Goal: Task Accomplishment & Management: Manage account settings

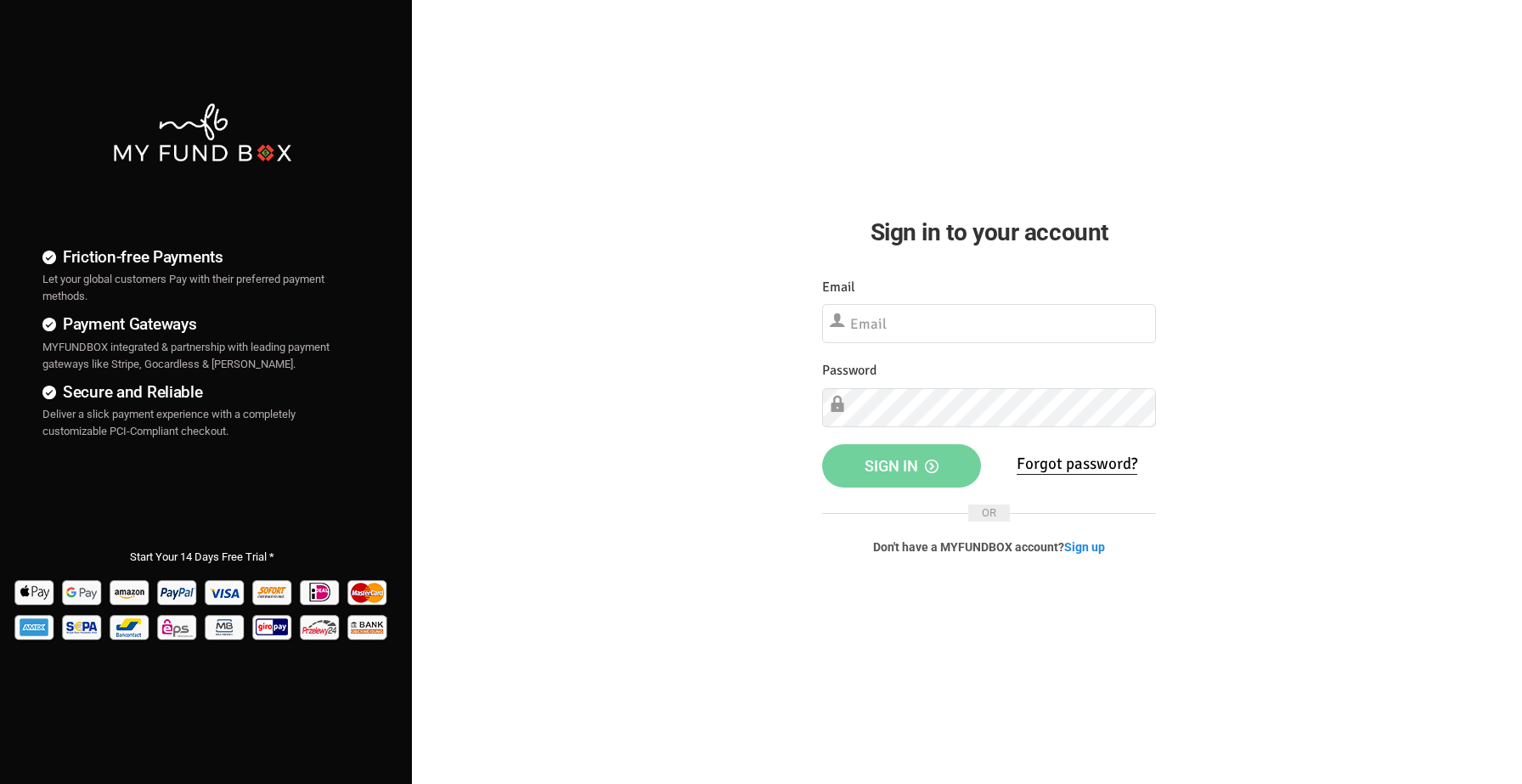
type input "[EMAIL_ADDRESS][DOMAIN_NAME]"
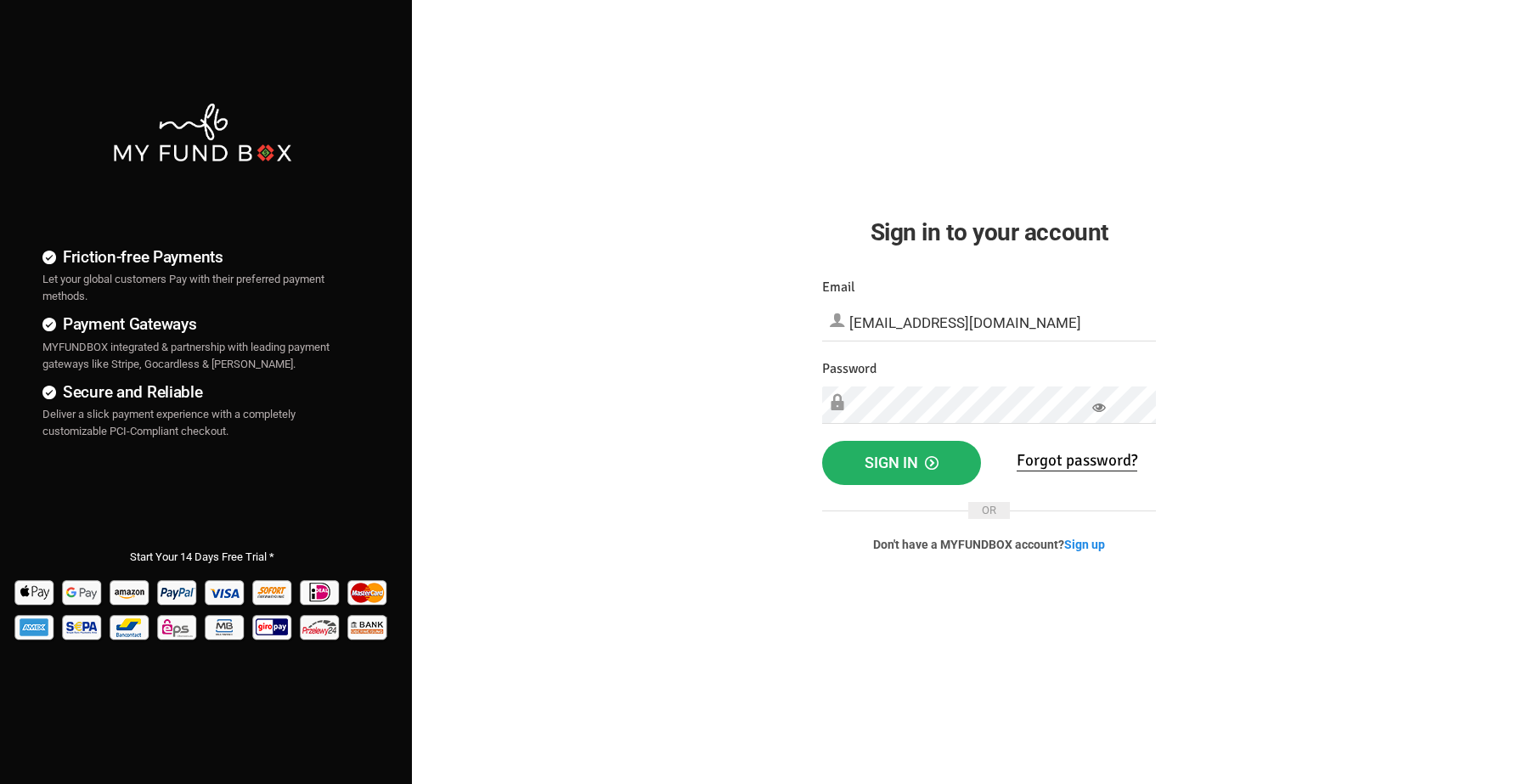
click at [949, 461] on button "Sign in" at bounding box center [901, 463] width 159 height 44
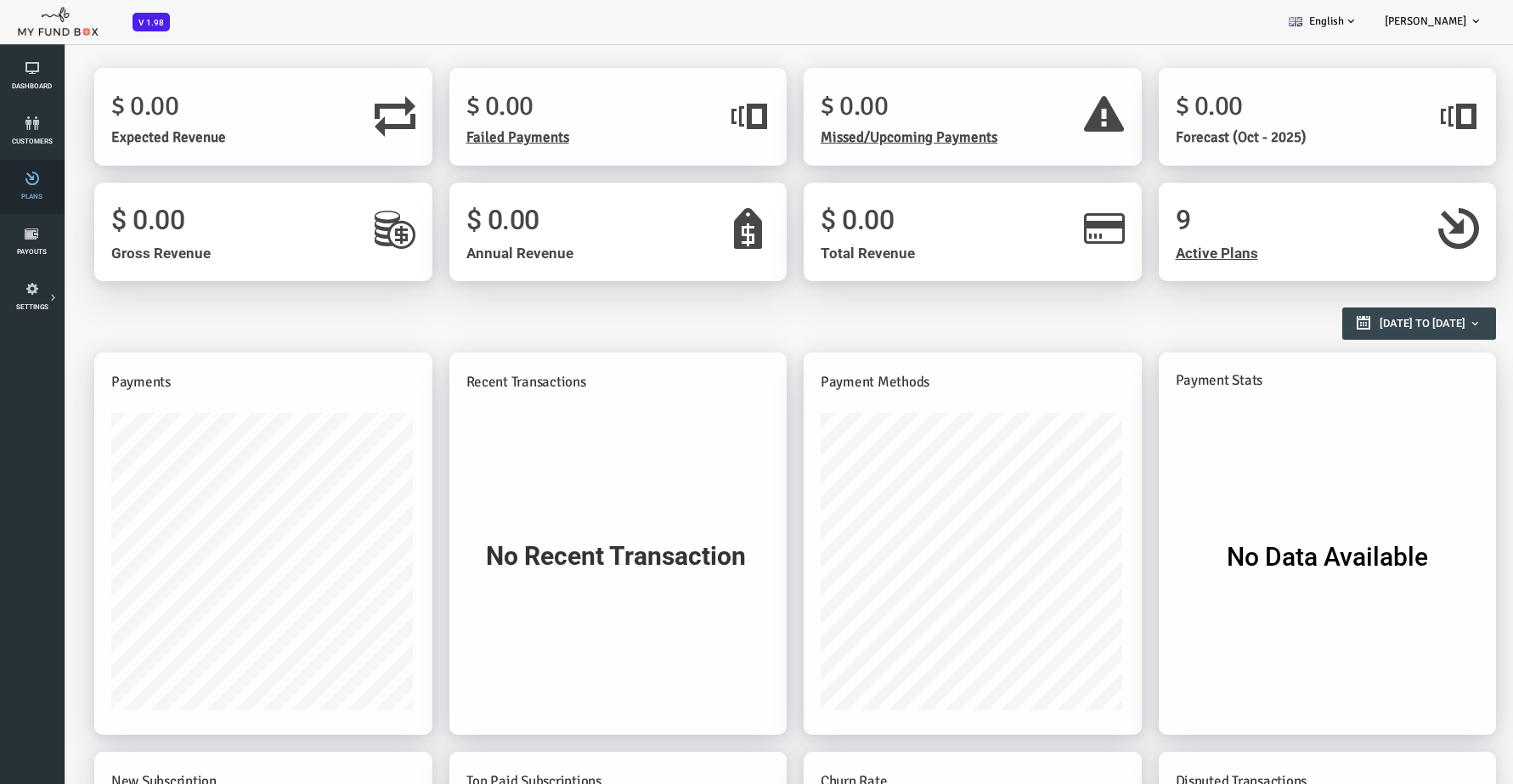
click at [29, 189] on link "Plans" at bounding box center [32, 186] width 53 height 54
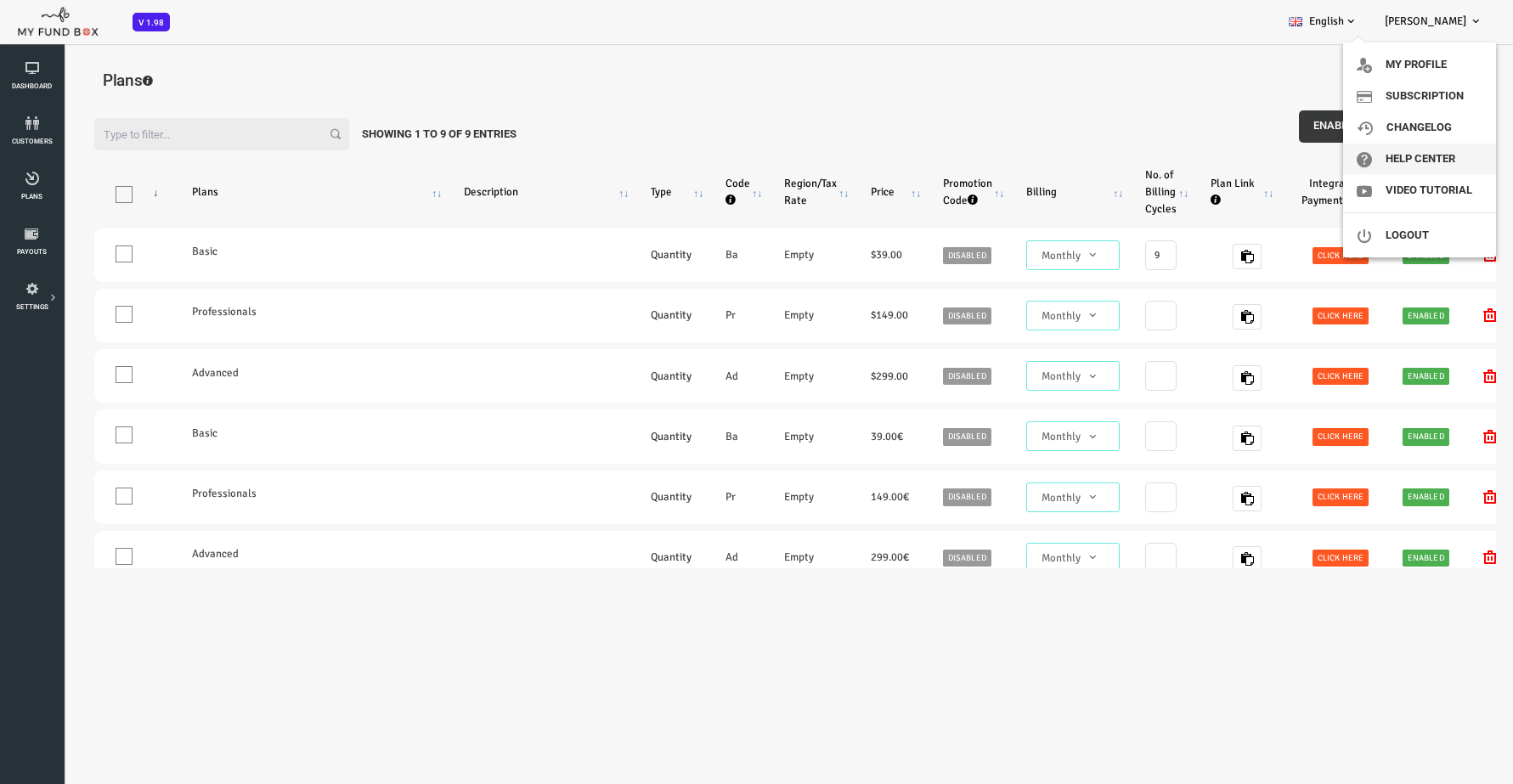
click at [1412, 159] on link "Help Center" at bounding box center [1420, 159] width 153 height 31
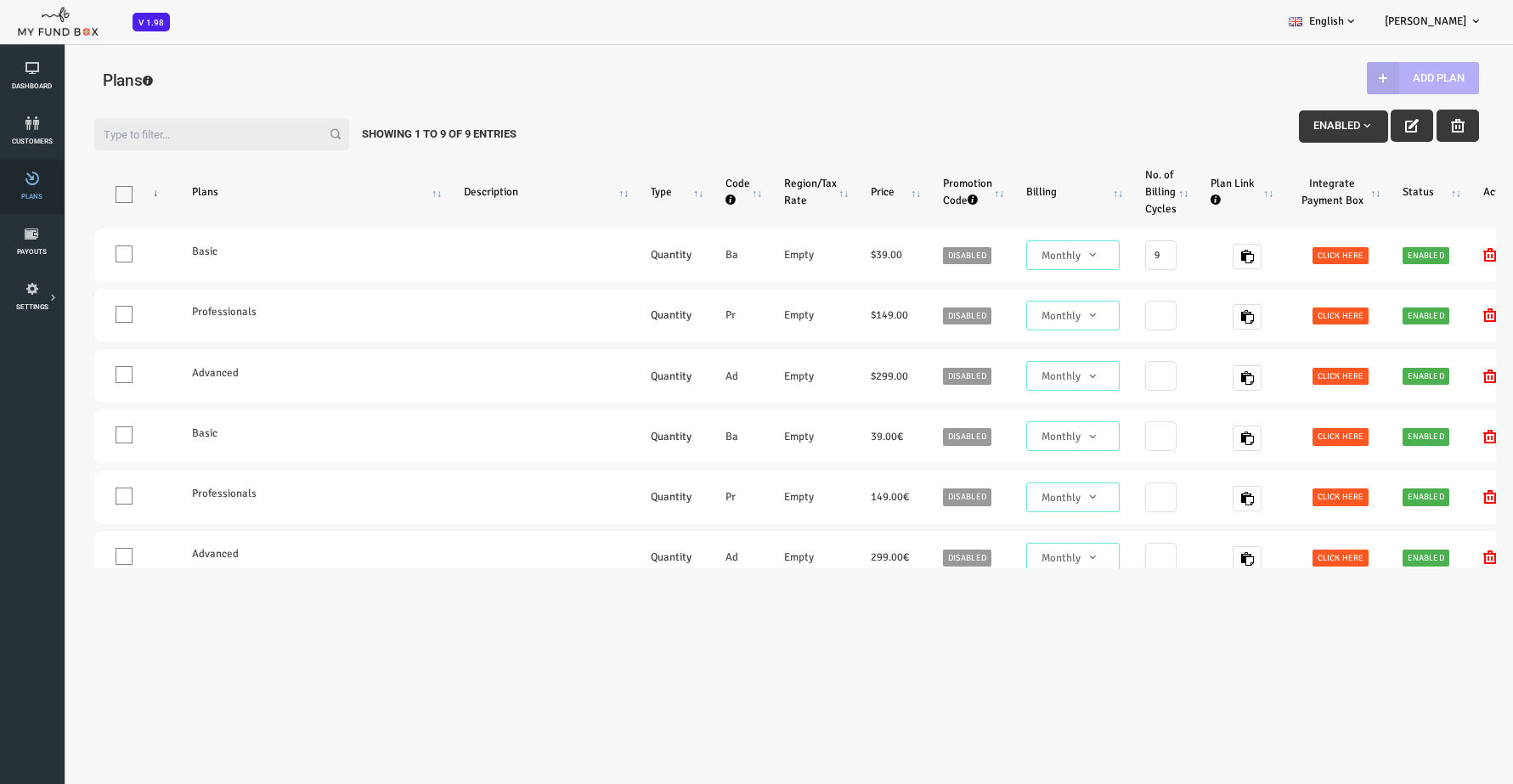
click at [35, 185] on link "Plans" at bounding box center [32, 186] width 53 height 54
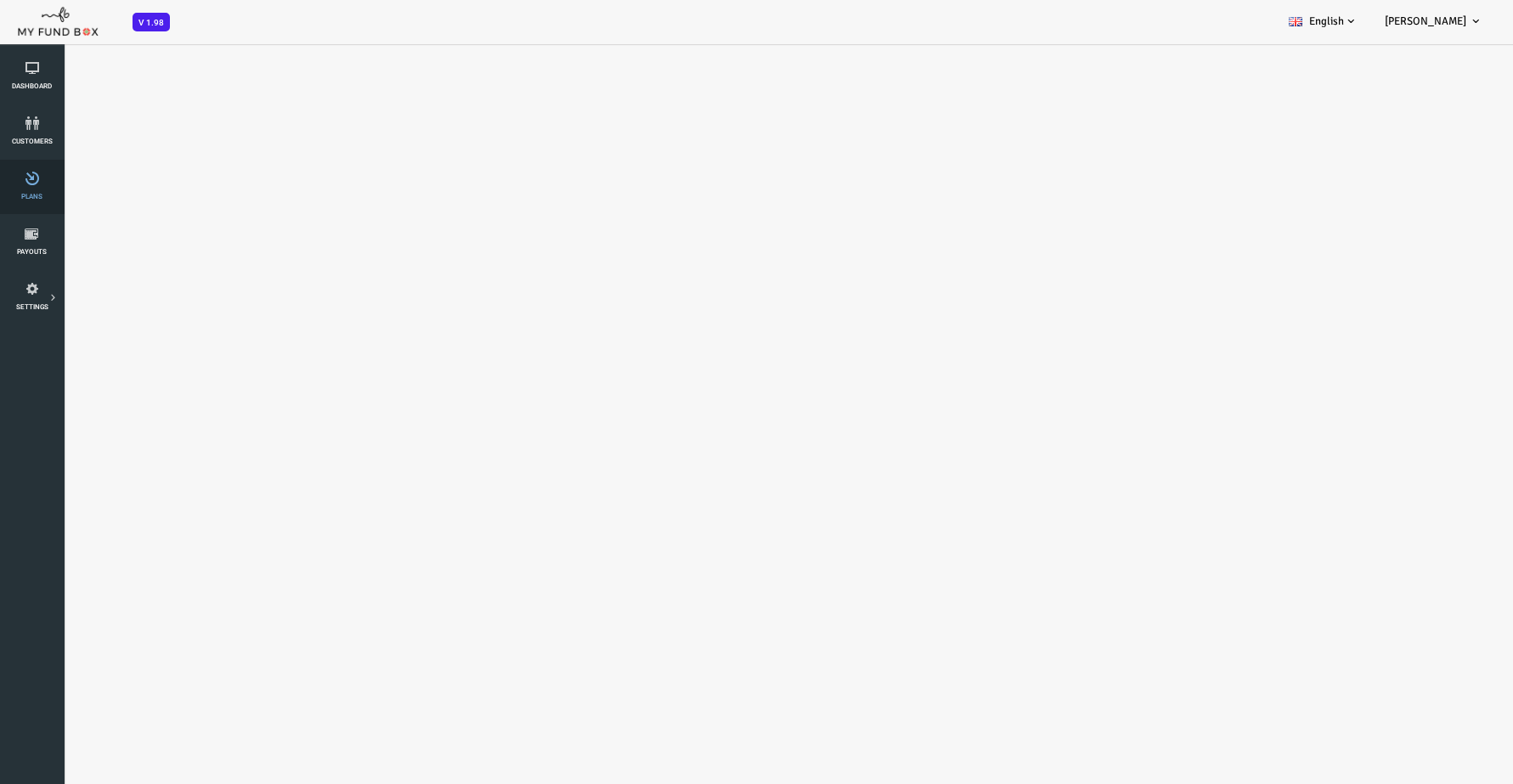
select select "100"
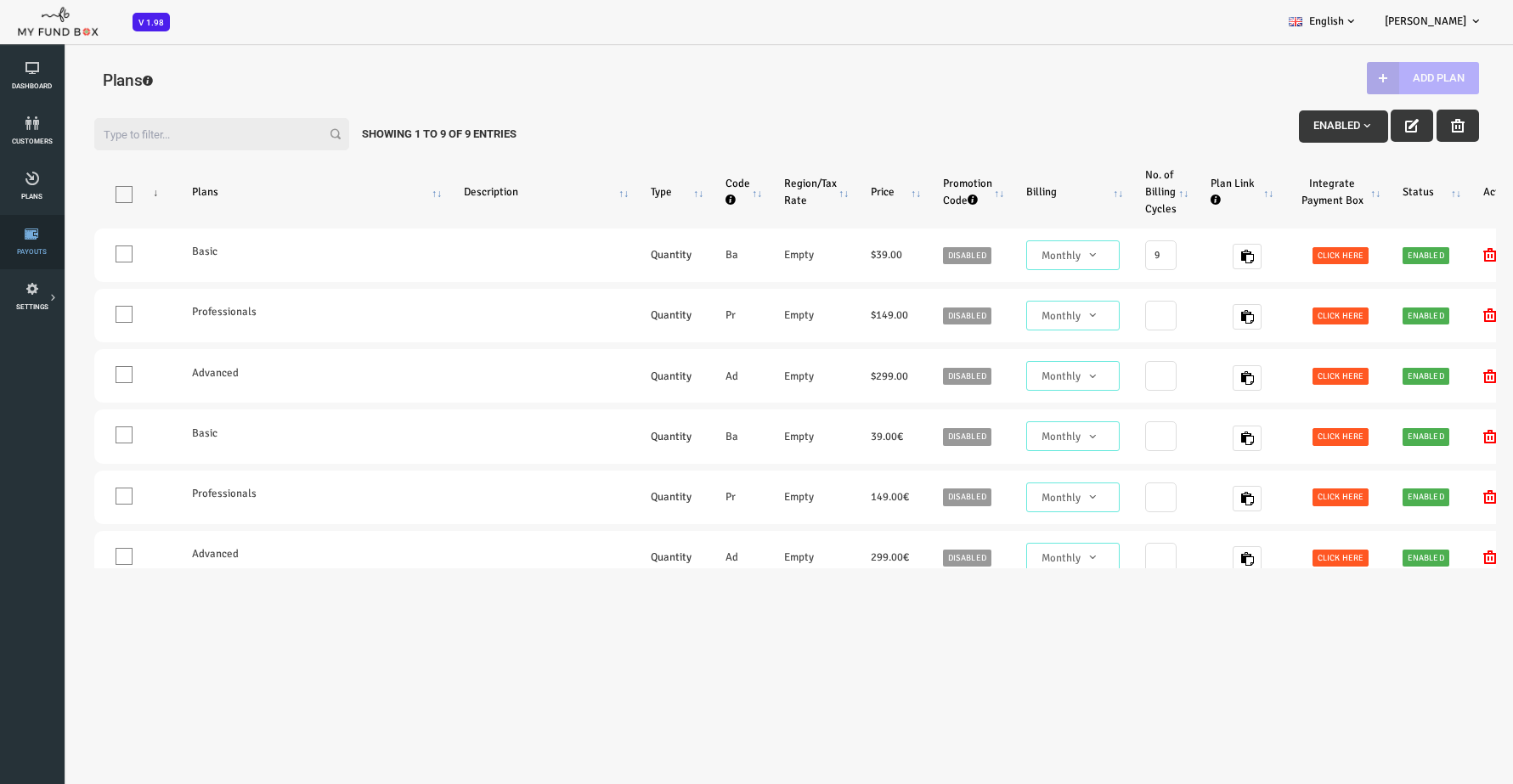
click at [32, 239] on icon at bounding box center [32, 233] width 53 height 13
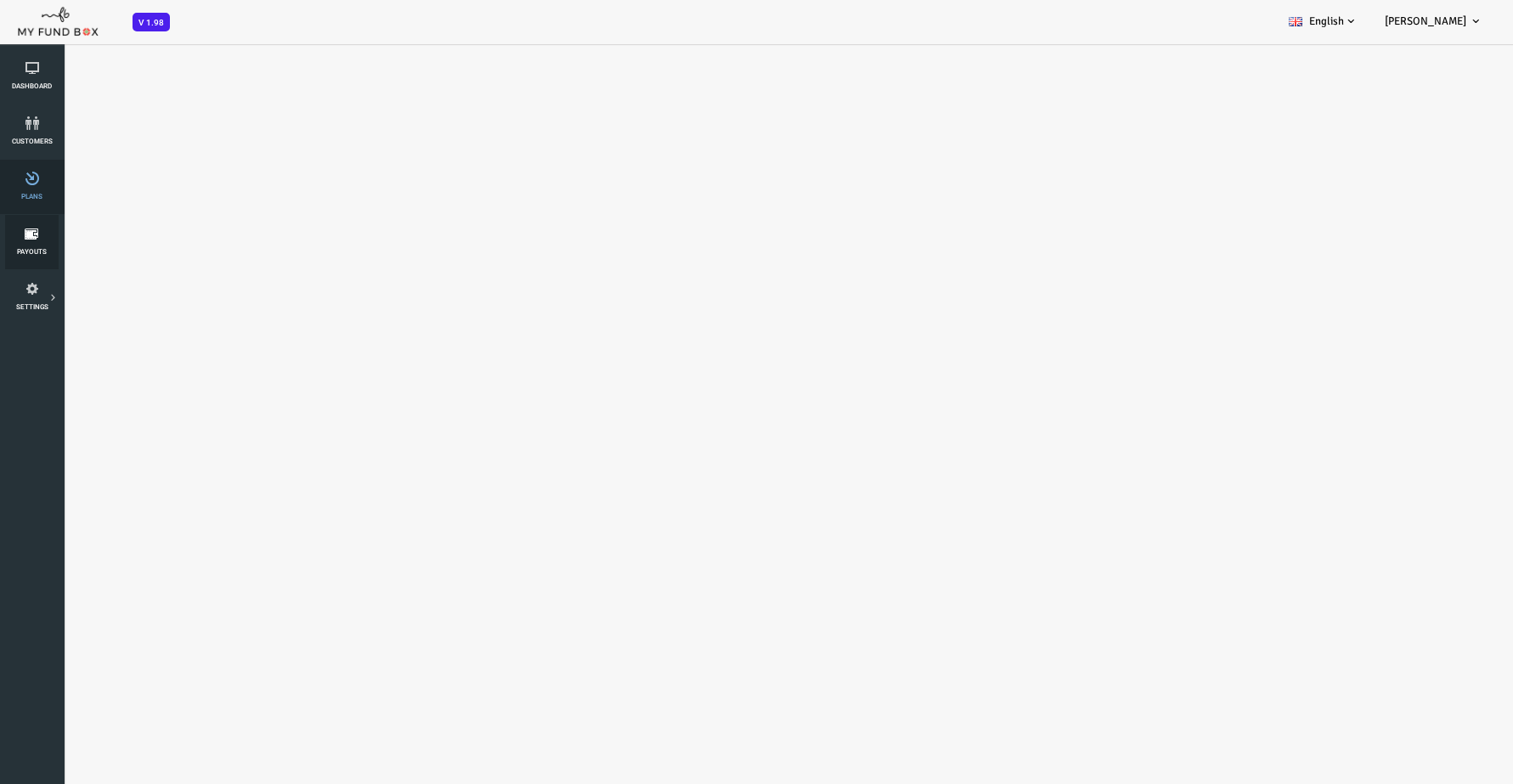
select select "100"
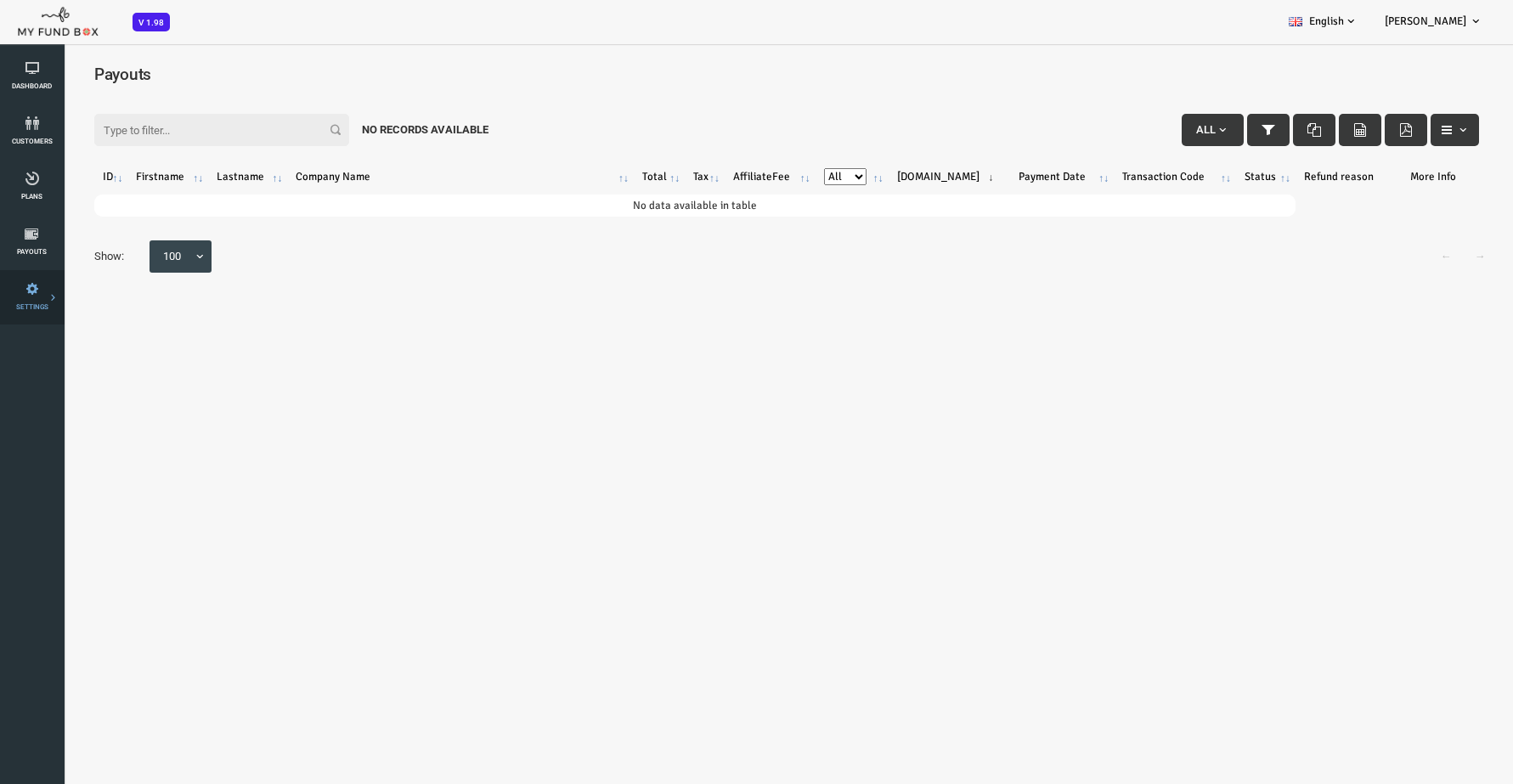
click at [0, 0] on link "Payment Gateway" at bounding box center [0, 0] width 0 height 0
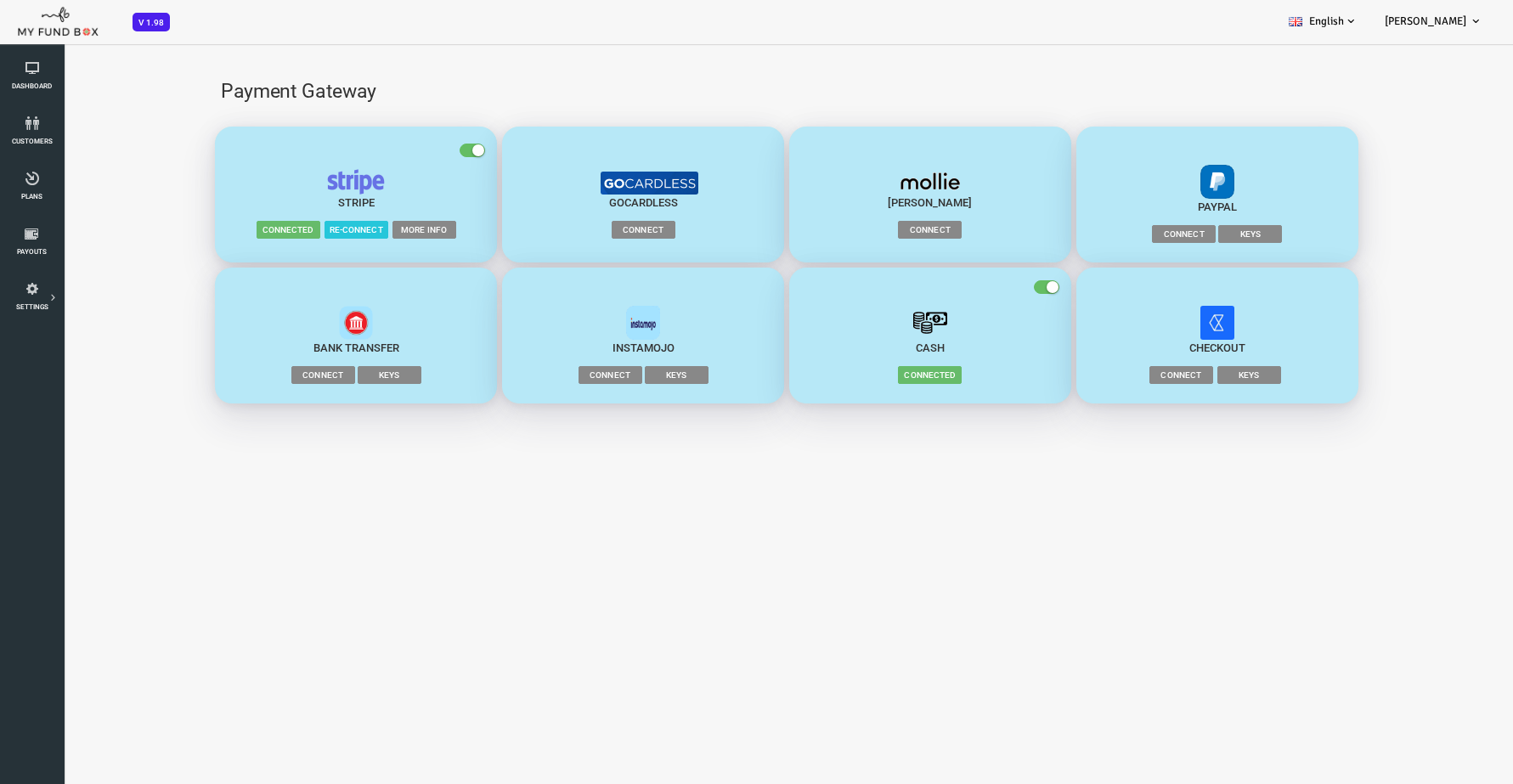
click at [269, 378] on span "Connect" at bounding box center [263, 374] width 64 height 17
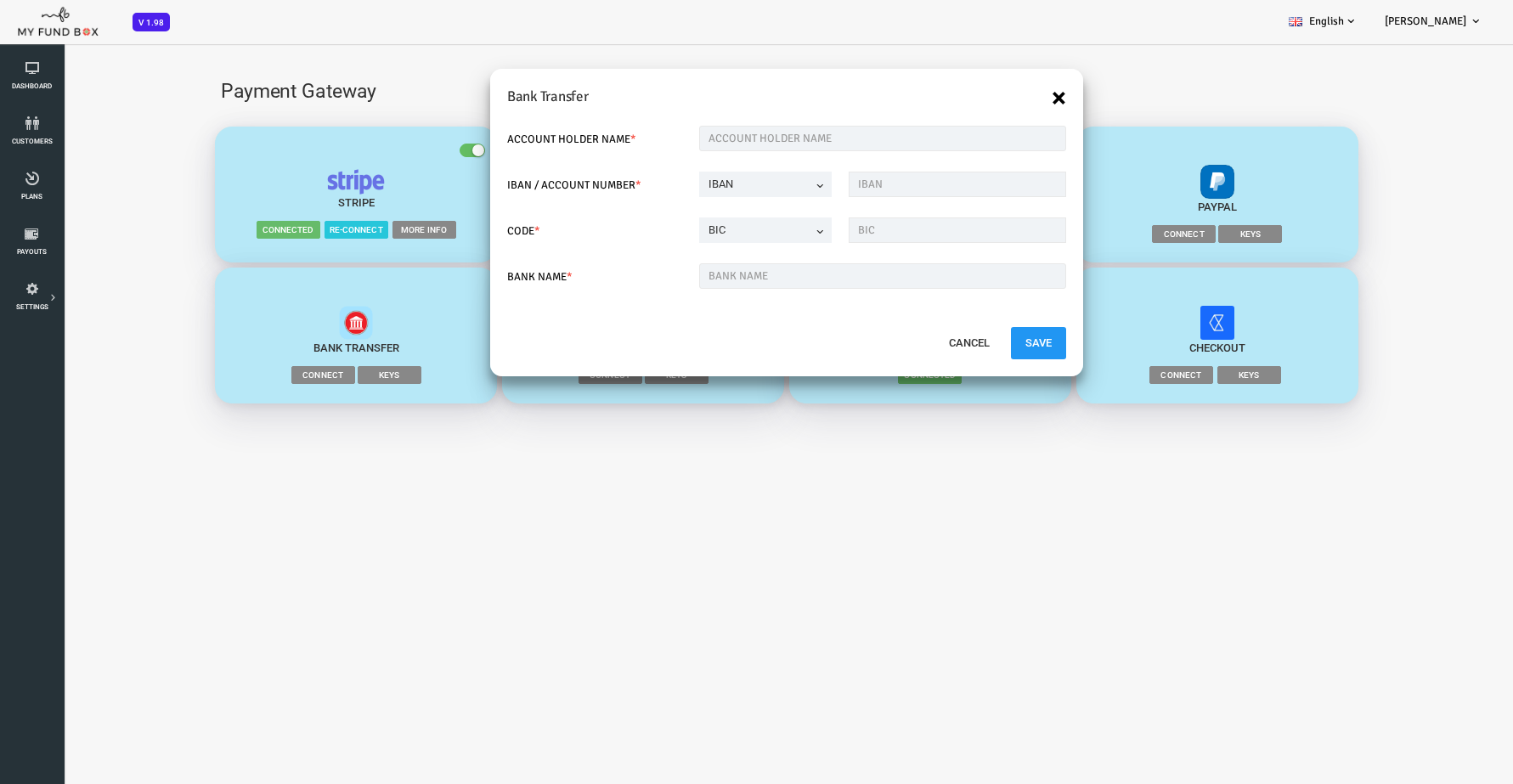
click at [999, 96] on button "×" at bounding box center [999, 97] width 14 height 27
